Goal: Navigation & Orientation: Find specific page/section

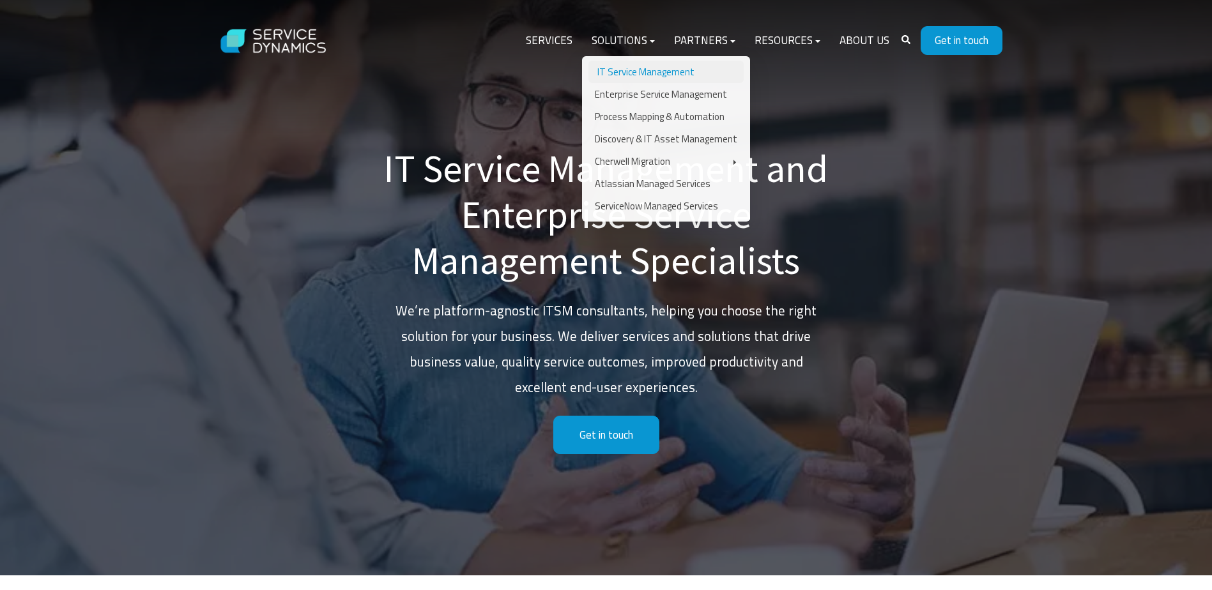
click at [629, 70] on link "IT Service Management" at bounding box center [665, 72] width 155 height 22
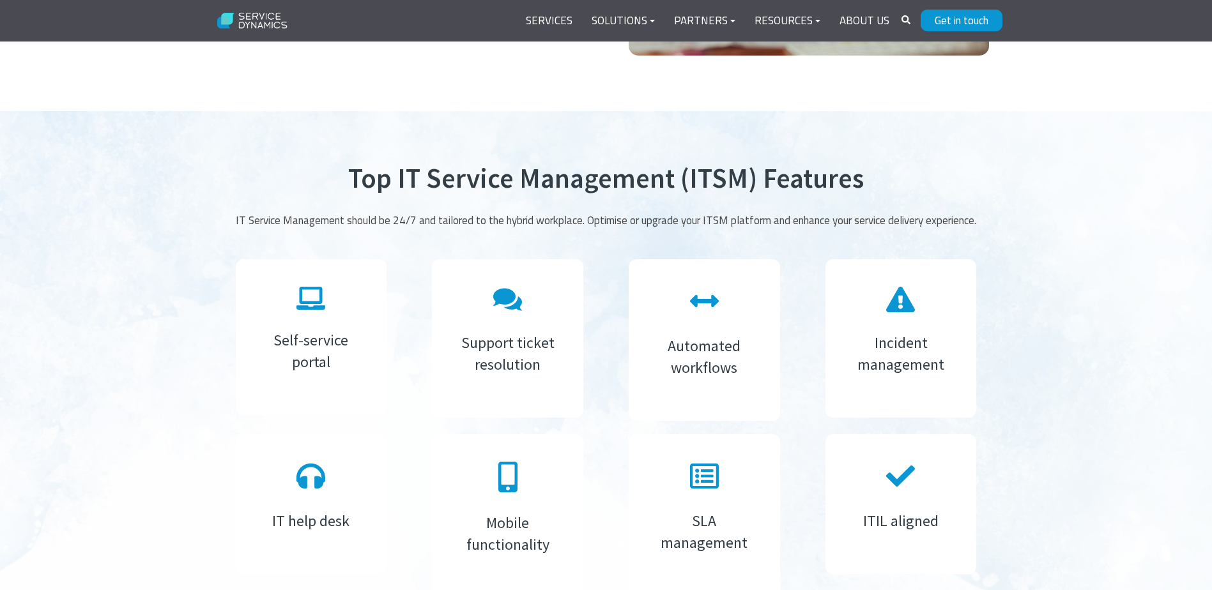
scroll to position [2363, 0]
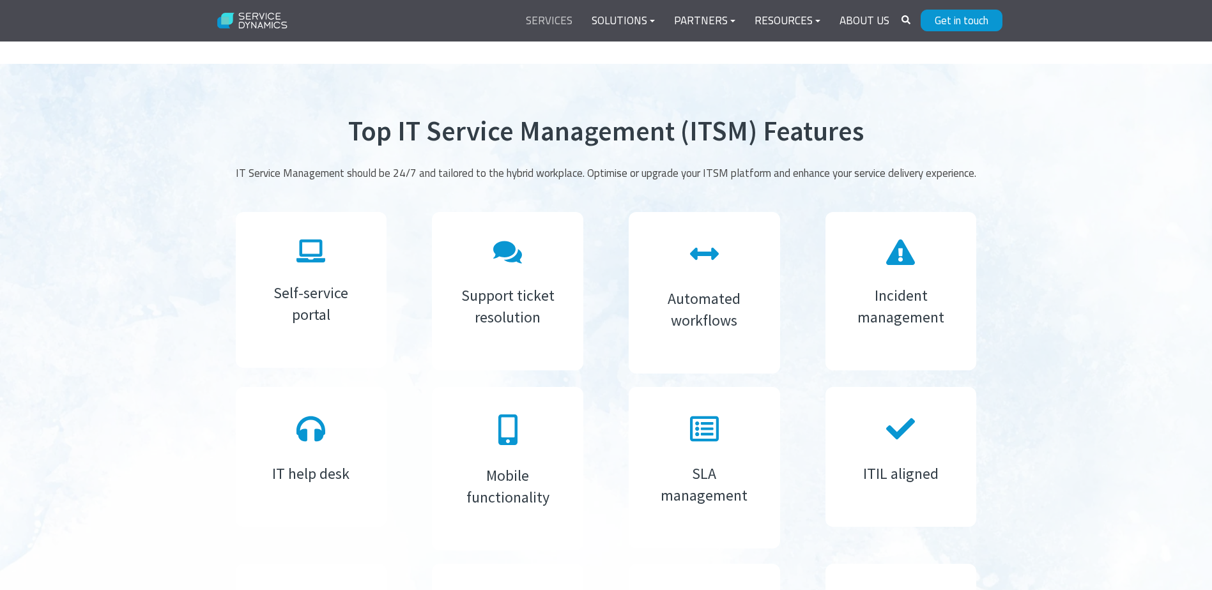
click at [559, 19] on link "Services" at bounding box center [549, 21] width 66 height 31
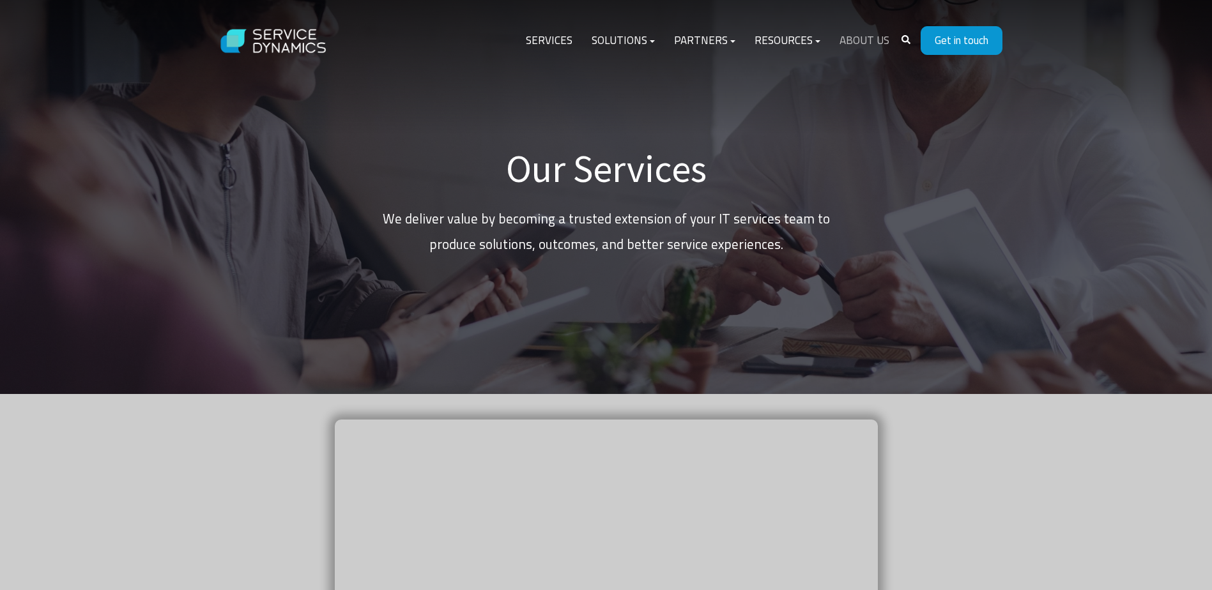
click at [859, 42] on link "About Us" at bounding box center [864, 41] width 69 height 31
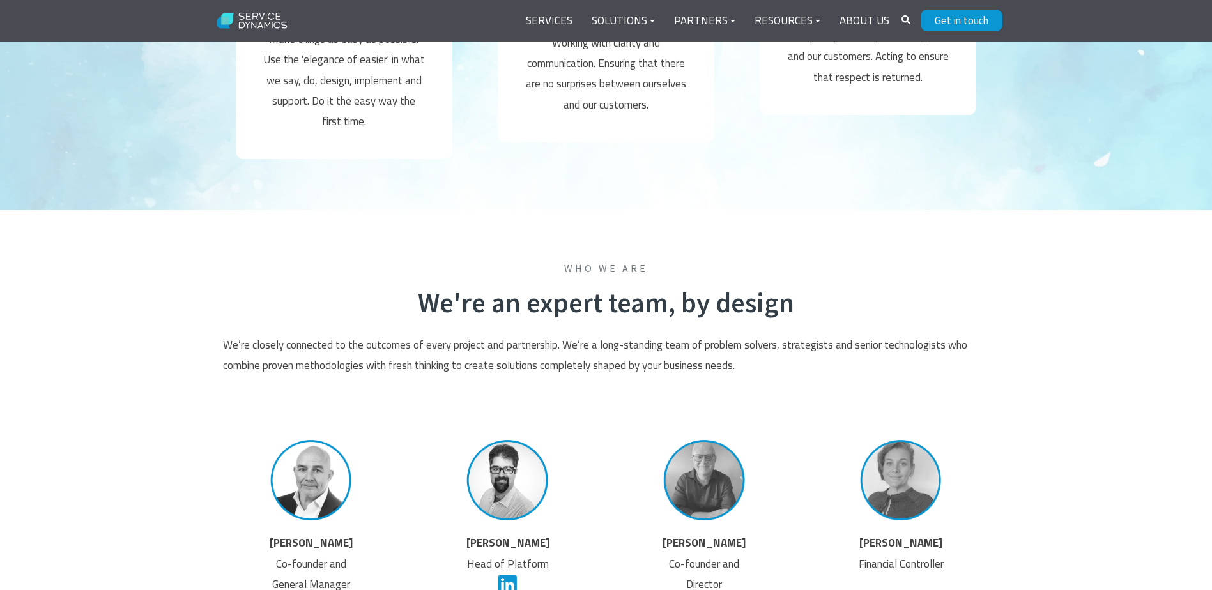
scroll to position [2299, 0]
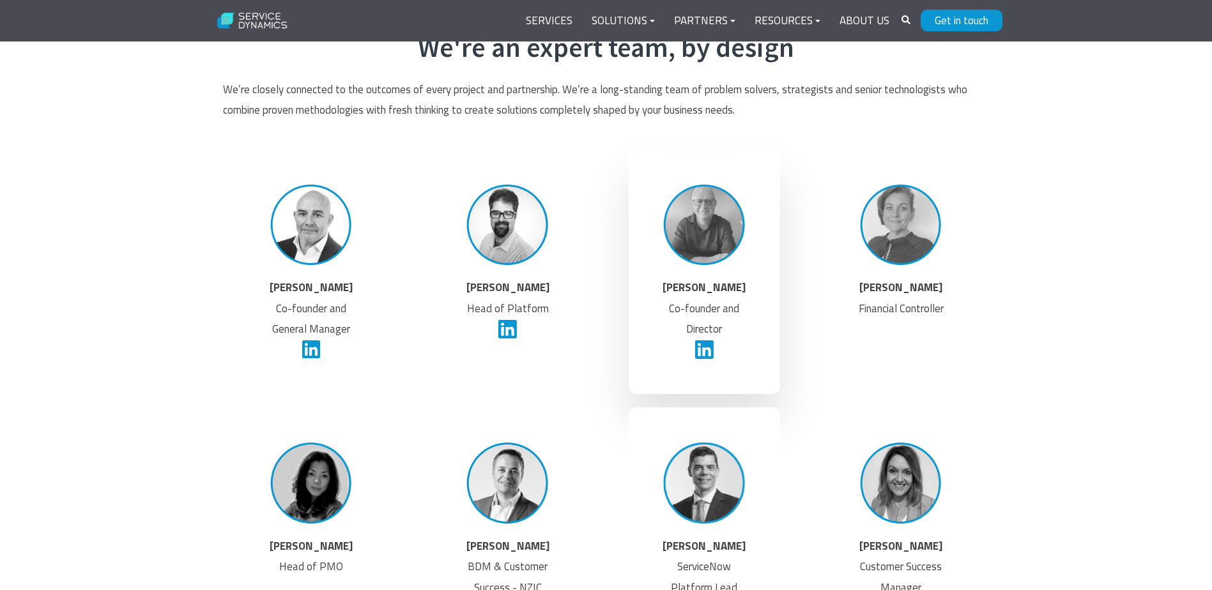
click at [709, 218] on img at bounding box center [704, 225] width 96 height 96
click at [701, 349] on icon at bounding box center [704, 349] width 19 height 19
